Goal: Task Accomplishment & Management: Manage account settings

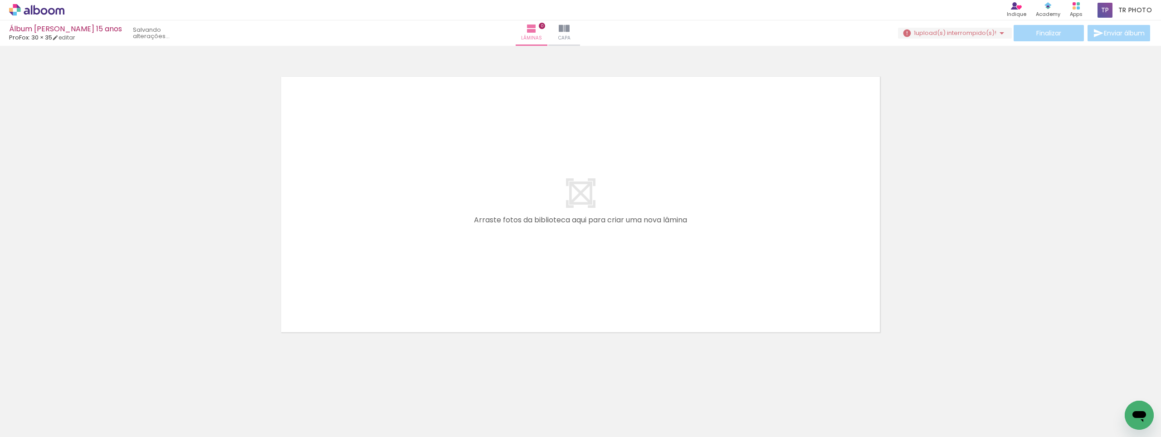
scroll to position [0, 2979]
click at [964, 33] on span "upload(s) interrompido(s)!" at bounding box center [955, 33] width 81 height 9
click at [996, 118] on iron-icon at bounding box center [997, 116] width 9 height 9
click at [744, 170] on quentale-layouter at bounding box center [581, 204] width 608 height 264
click at [50, 12] on icon at bounding box center [36, 10] width 55 height 12
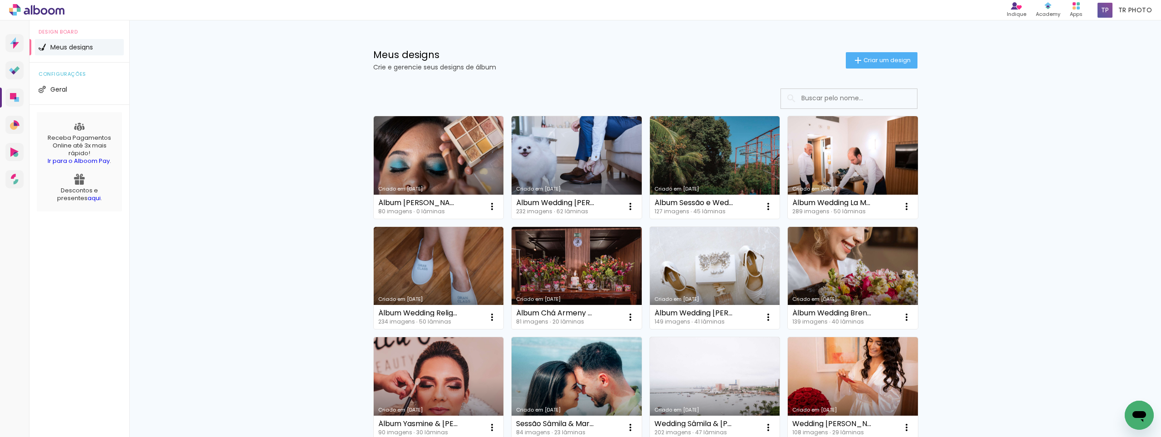
drag, startPoint x: 625, startPoint y: 40, endPoint x: 658, endPoint y: 26, distance: 35.5
click at [625, 40] on div "Meus designs Crie e gerencie seus designs de álbum Criar um design" at bounding box center [644, 49] width 589 height 59
click at [671, 52] on h1 "Meus designs" at bounding box center [609, 55] width 472 height 10
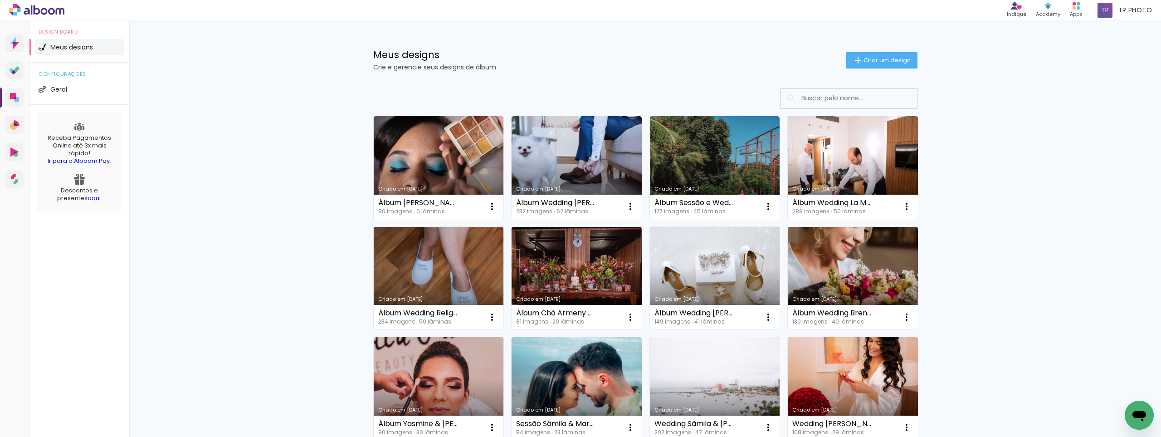
click at [603, 72] on div "Meus designs Crie e gerencie seus designs de álbum Criar um design" at bounding box center [644, 49] width 589 height 59
click at [645, 77] on div "Meus designs Crie e gerencie seus designs de álbum Criar um design" at bounding box center [644, 49] width 589 height 59
drag, startPoint x: 641, startPoint y: 22, endPoint x: 659, endPoint y: 13, distance: 19.9
click at [641, 22] on div "Meus designs Crie e gerencie seus designs de álbum Criar um design" at bounding box center [644, 49] width 589 height 59
click at [635, 69] on p "Crie e gerencie seus designs de álbum" at bounding box center [609, 67] width 472 height 6
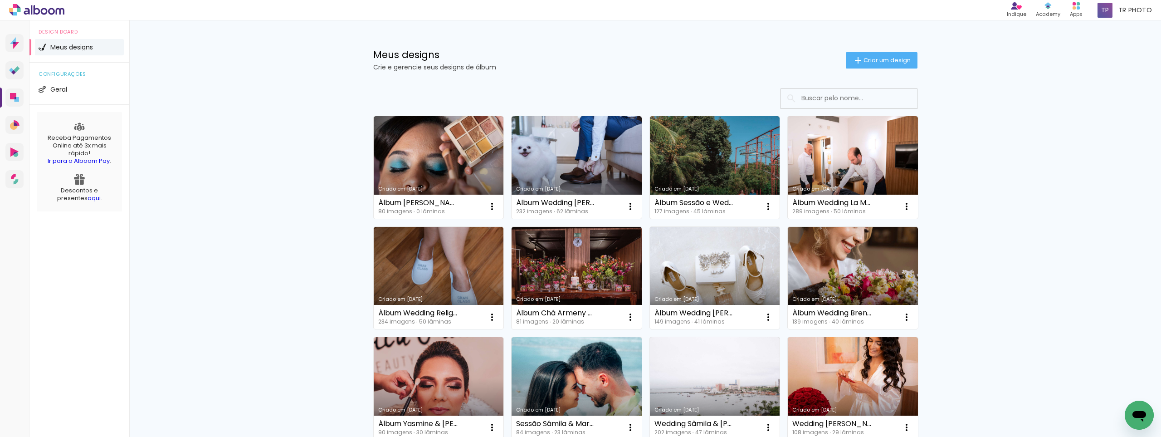
click at [678, 43] on div "Meus designs Crie e gerencie seus designs de álbum Criar um design" at bounding box center [644, 49] width 589 height 59
drag, startPoint x: 637, startPoint y: 76, endPoint x: 670, endPoint y: 72, distance: 33.9
click at [637, 76] on div "Meus designs Crie e gerencie seus designs de álbum Criar um design" at bounding box center [644, 49] width 589 height 59
click at [881, 61] on span "Criar um design" at bounding box center [886, 60] width 47 height 6
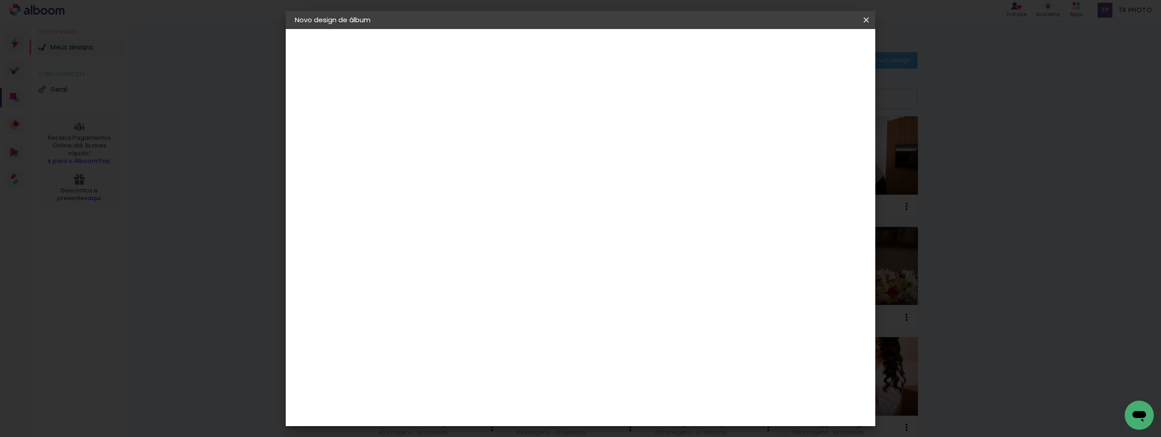
click at [443, 120] on input at bounding box center [443, 122] width 0 height 14
type input "A"
type input "Álbum Marly & Gilson"
type paper-input "Álbum Marly & Gilson"
click at [536, 53] on paper-button "Avançar" at bounding box center [514, 47] width 44 height 15
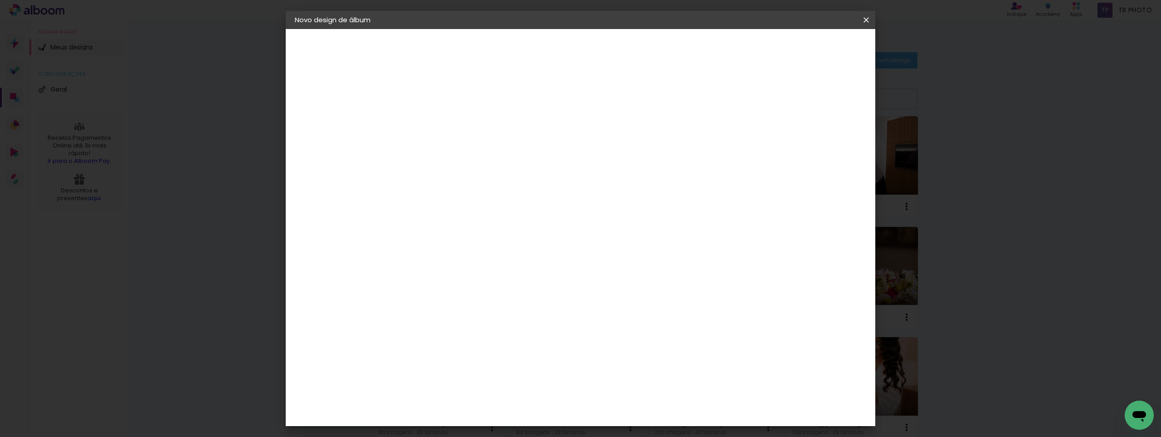
scroll to position [1904, 0]
click at [462, 353] on div "Quality" at bounding box center [449, 356] width 25 height 7
click at [462, 319] on div "ProFox" at bounding box center [449, 322] width 24 height 7
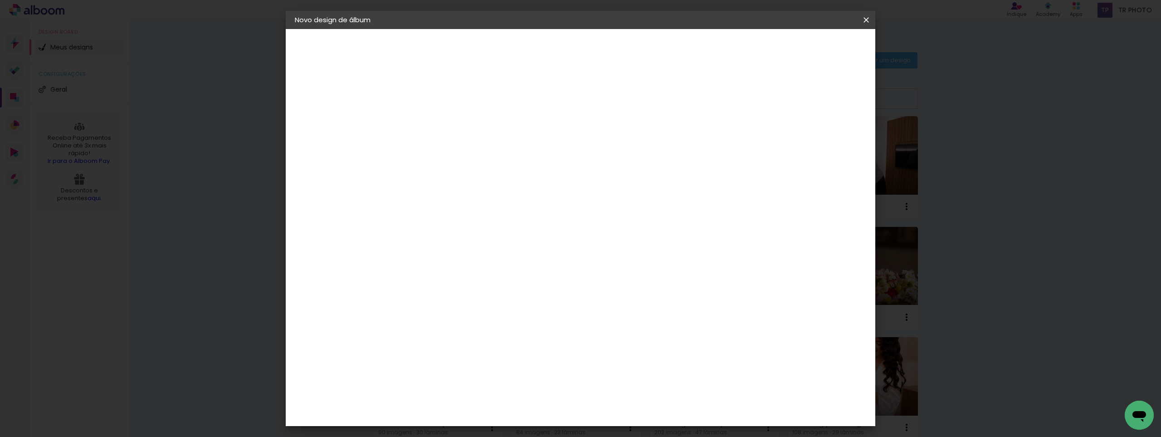
click at [613, 52] on paper-button "Avançar" at bounding box center [590, 47] width 44 height 15
click at [504, 293] on span "25 × 25" at bounding box center [483, 305] width 42 height 24
click at [0, 0] on slot "Avançar" at bounding box center [0, 0] width 0 height 0
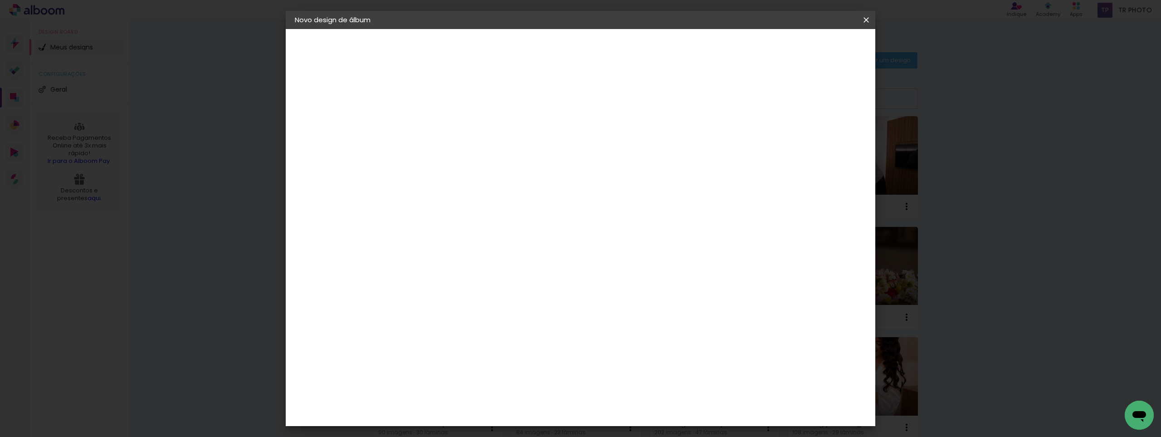
click at [809, 50] on span "Iniciar design" at bounding box center [788, 48] width 41 height 6
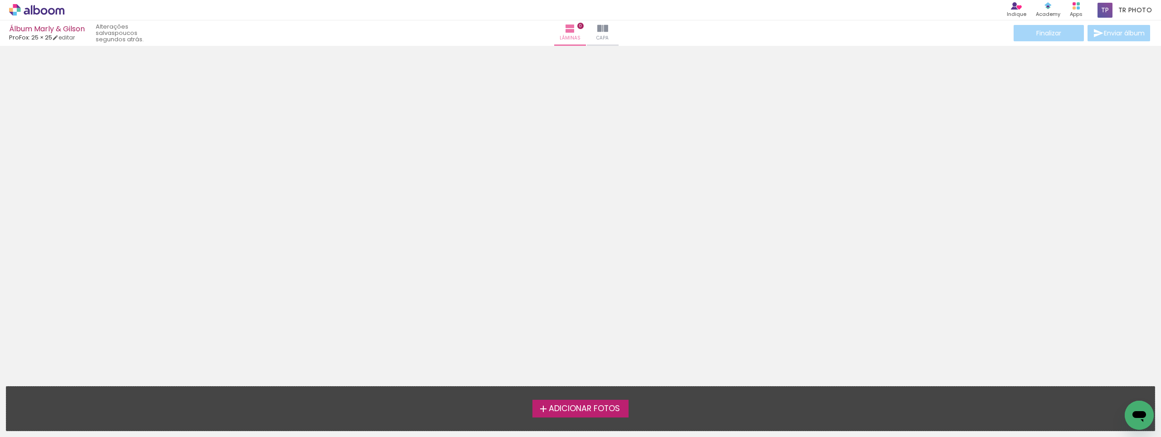
click at [40, 11] on icon at bounding box center [37, 10] width 7 height 10
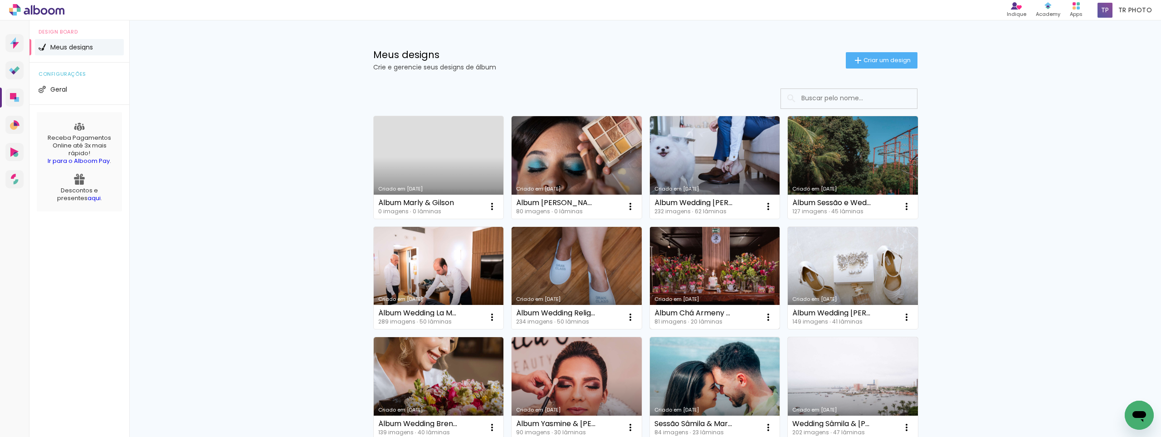
click at [716, 267] on link "Criado em [DATE]" at bounding box center [715, 278] width 130 height 102
click at [488, 204] on iron-icon at bounding box center [492, 206] width 11 height 11
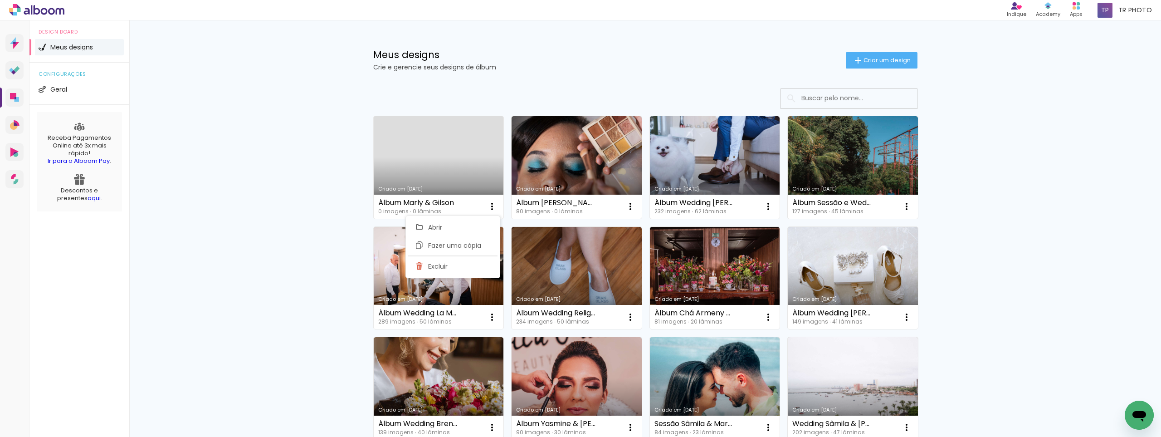
click at [785, 74] on div "Meus designs Crie e gerencie seus designs de álbum Criar um design" at bounding box center [644, 49] width 589 height 59
click at [863, 59] on span "Criar um design" at bounding box center [886, 60] width 47 height 6
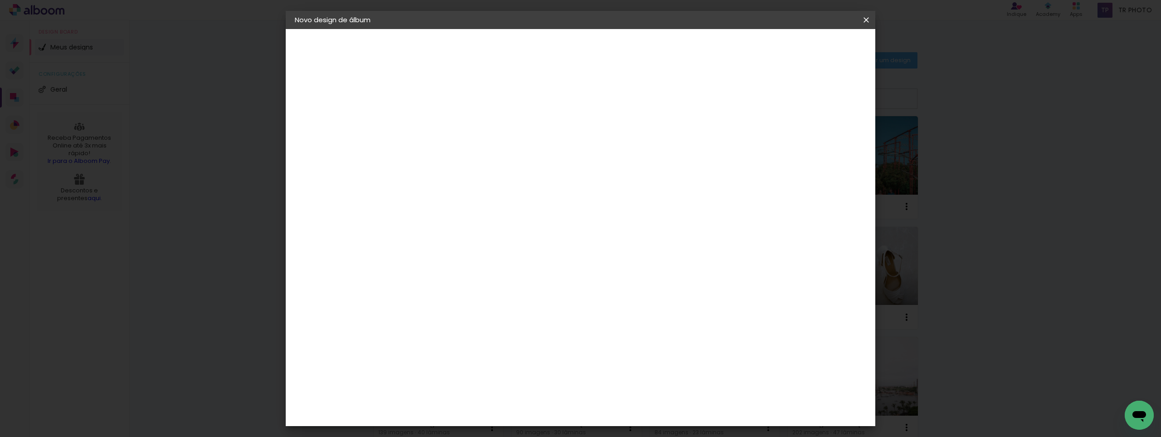
click at [443, 122] on input at bounding box center [443, 122] width 0 height 14
type input "A"
type input "Álbum Marly & Gilson - Linha Clássica"
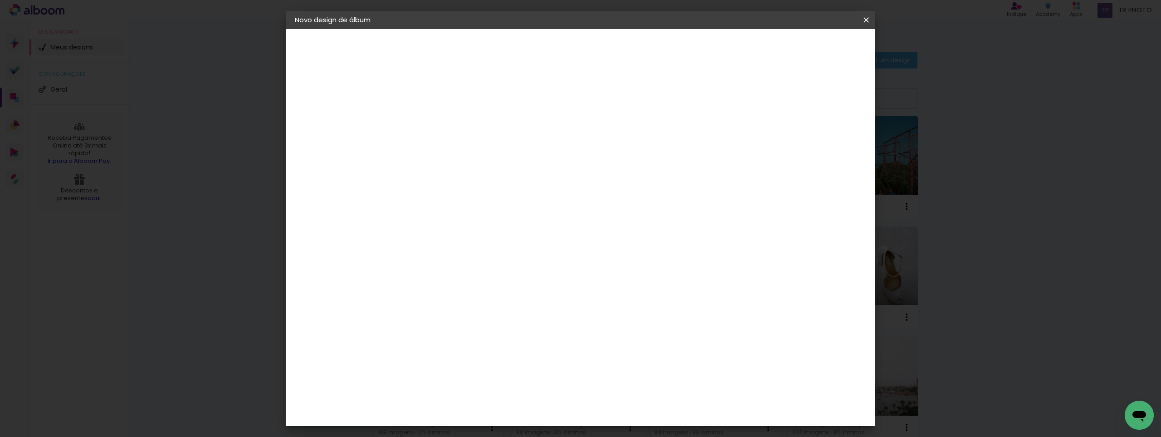
type paper-input "Álbum Marly & Gilson - Linha Clássica"
click at [443, 122] on input "Álbum Marly & Gilson - Linha Clássica" at bounding box center [443, 122] width 0 height 14
drag, startPoint x: 663, startPoint y: 121, endPoint x: 748, endPoint y: 128, distance: 85.1
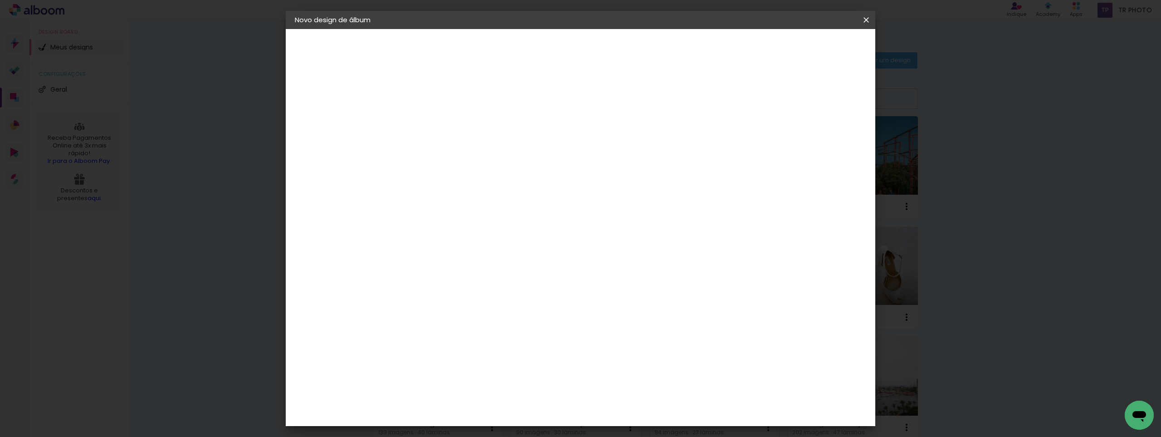
click at [0, 0] on div at bounding box center [0, 0] width 0 height 0
type input "Álbum Marly & Gilson"
click at [0, 0] on slot "Avançar" at bounding box center [0, 0] width 0 height 0
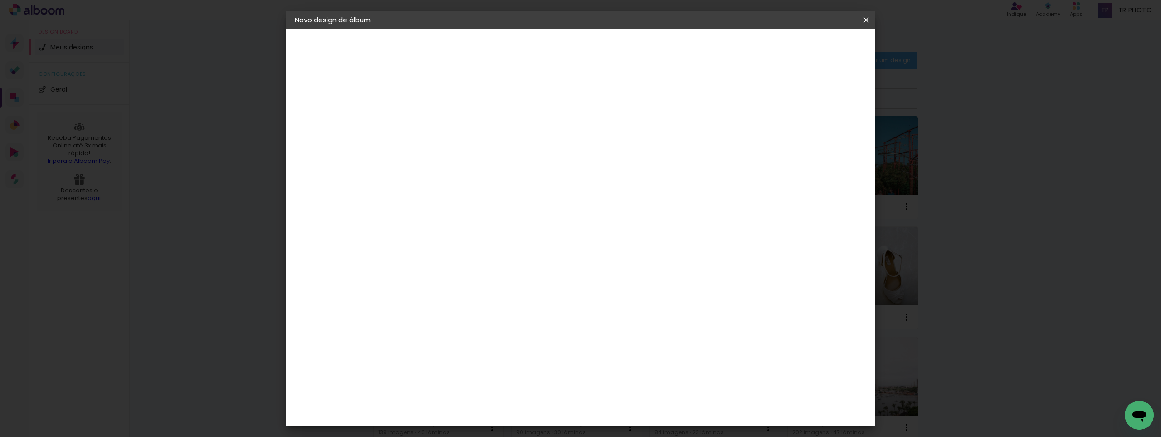
click at [0, 0] on slot "Avançar" at bounding box center [0, 0] width 0 height 0
click at [504, 272] on span "30 × 30" at bounding box center [483, 281] width 42 height 19
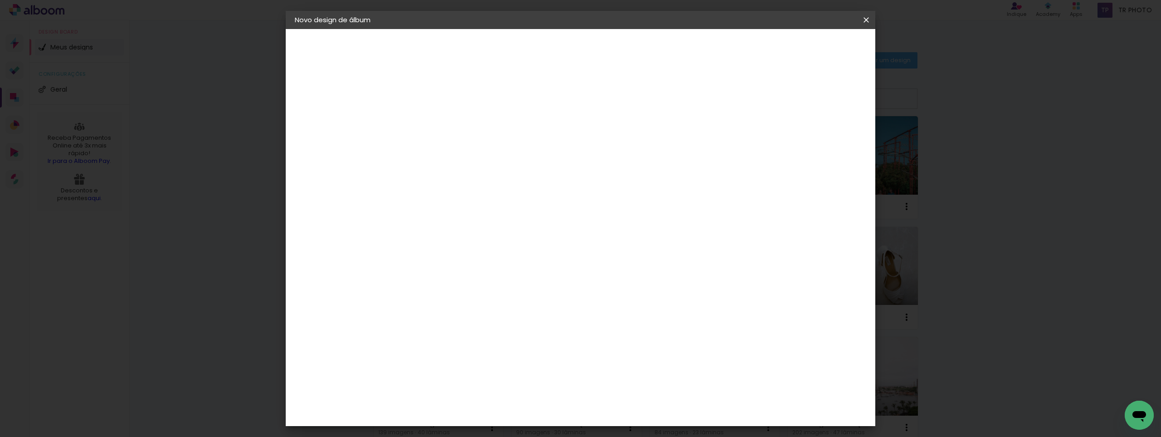
click at [0, 0] on slot "Avançar" at bounding box center [0, 0] width 0 height 0
click at [809, 49] on span "Iniciar design" at bounding box center [788, 48] width 41 height 6
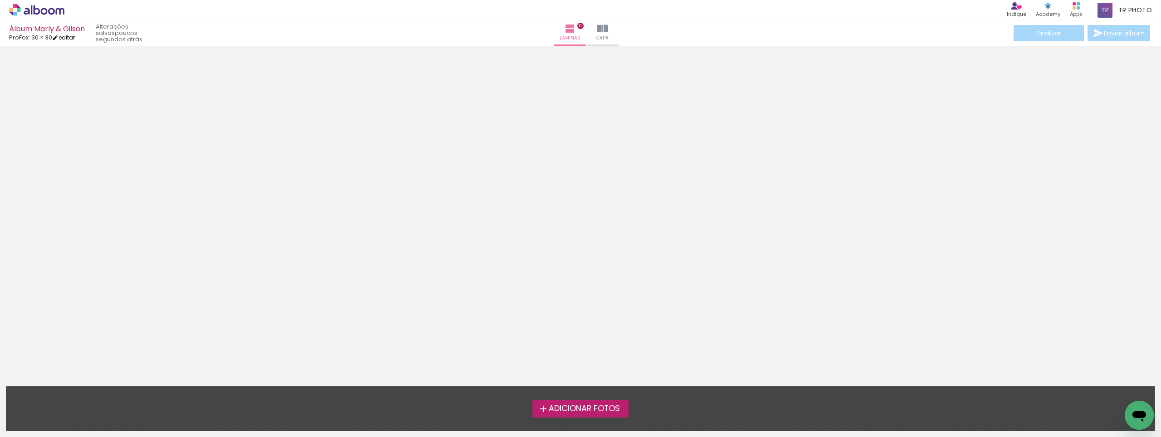
click at [66, 37] on link "editar" at bounding box center [63, 38] width 23 height 8
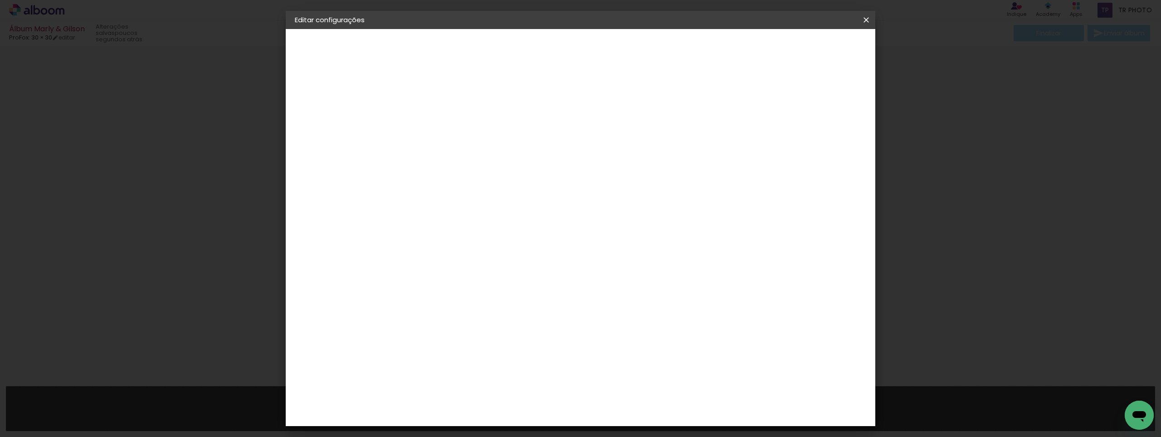
click at [0, 0] on slot "Álbum Marly & Gilson" at bounding box center [0, 0] width 0 height 0
click at [443, 126] on input "Álbum Marly & Gilson" at bounding box center [443, 122] width 0 height 14
type input "Álbum Marly & Gilson - Wedding Religioso"
type paper-input "Álbum Marly & Gilson - Wedding Religioso"
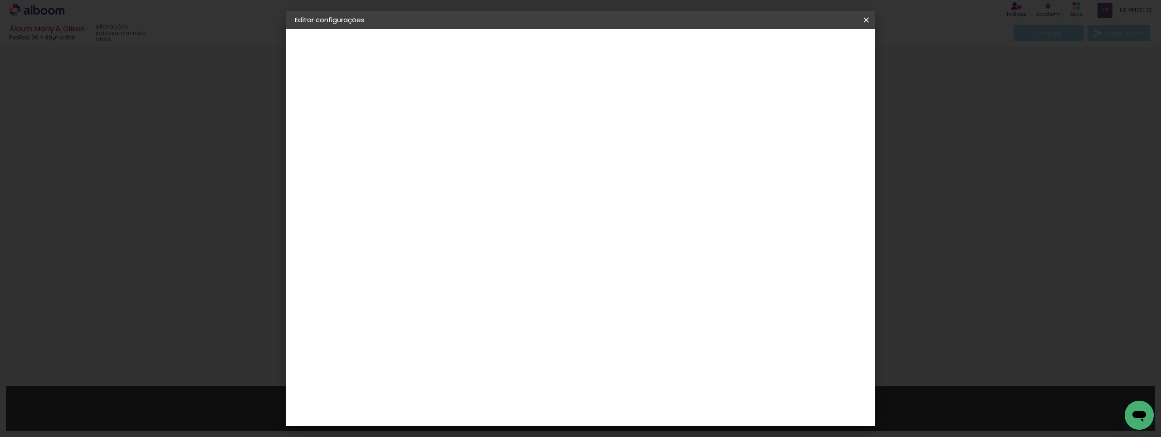
scroll to position [0, 0]
click at [336, 56] on div "1. Informações Preenchendo título... Álbum Marly & Gilson - Wedding Religioso 2…" at bounding box center [345, 42] width 118 height 27
click at [327, 156] on div "3. Revisão" at bounding box center [344, 158] width 99 height 11
click at [326, 159] on div "3. Revisão" at bounding box center [344, 158] width 99 height 11
click at [338, 91] on div "2. Especificações" at bounding box center [344, 93] width 99 height 11
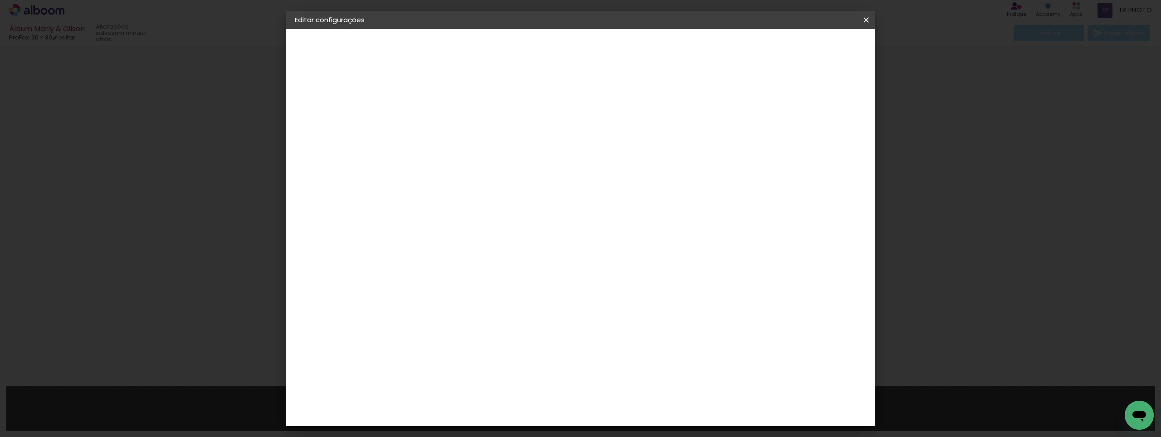
click at [338, 91] on div "2. Especificações" at bounding box center [344, 93] width 99 height 11
click at [0, 0] on slot "Avançar" at bounding box center [0, 0] width 0 height 0
click at [613, 46] on div "Voltar Avançar" at bounding box center [567, 47] width 90 height 15
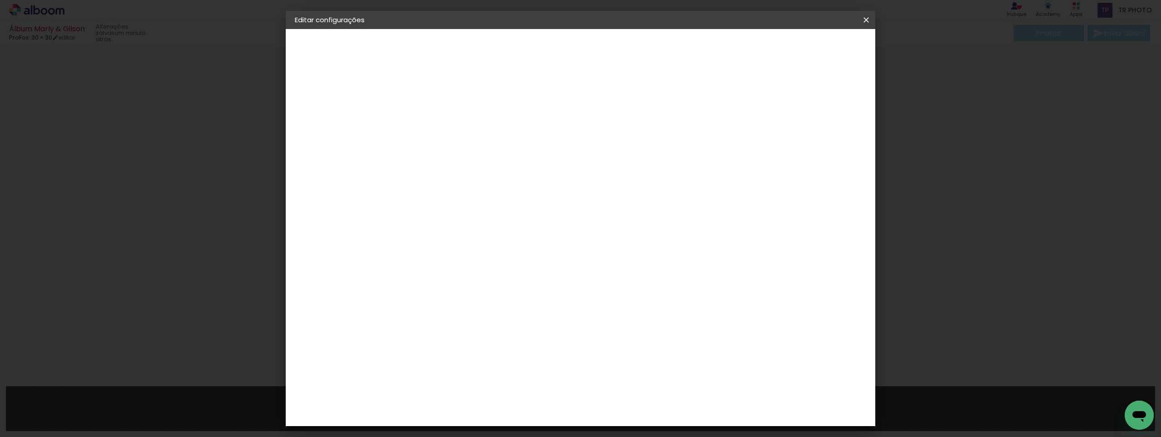
click at [0, 0] on slot "Avançar" at bounding box center [0, 0] width 0 height 0
click at [462, 344] on span at bounding box center [451, 353] width 22 height 19
click at [0, 0] on slot "Avançar" at bounding box center [0, 0] width 0 height 0
click at [792, 46] on span "Salvar configurações" at bounding box center [775, 48] width 67 height 6
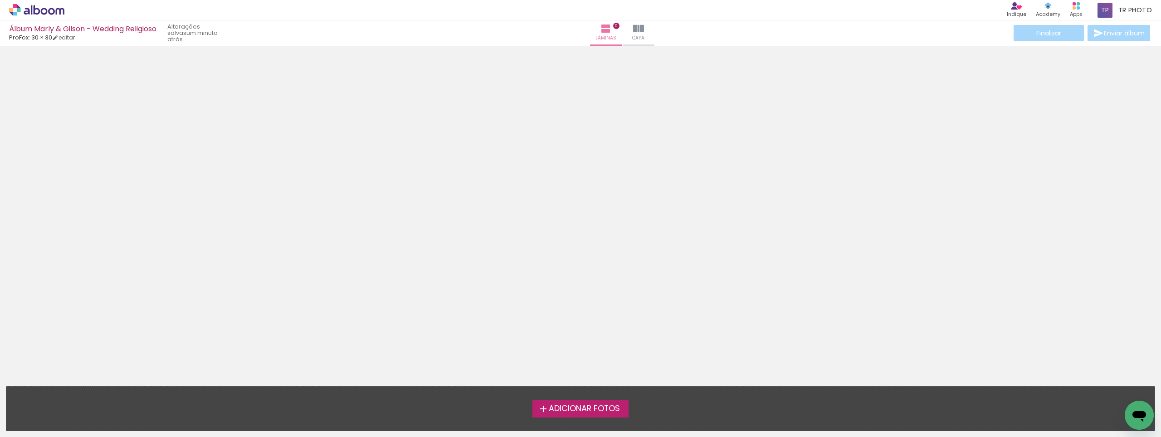
click at [29, 12] on icon at bounding box center [27, 11] width 6 height 7
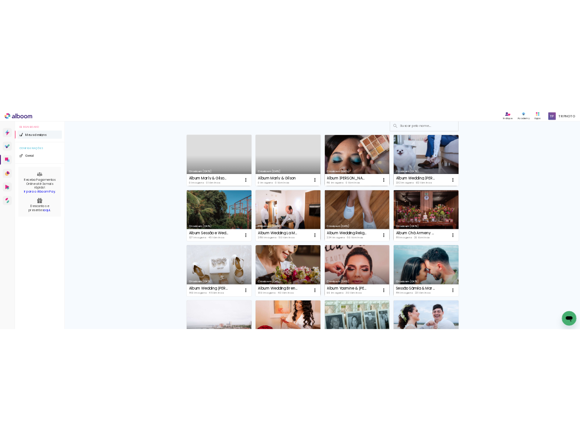
scroll to position [136, 0]
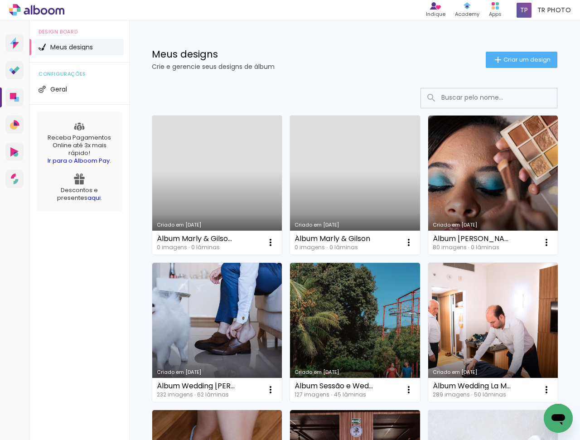
scroll to position [0, 0]
